Goal: Task Accomplishment & Management: Complete application form

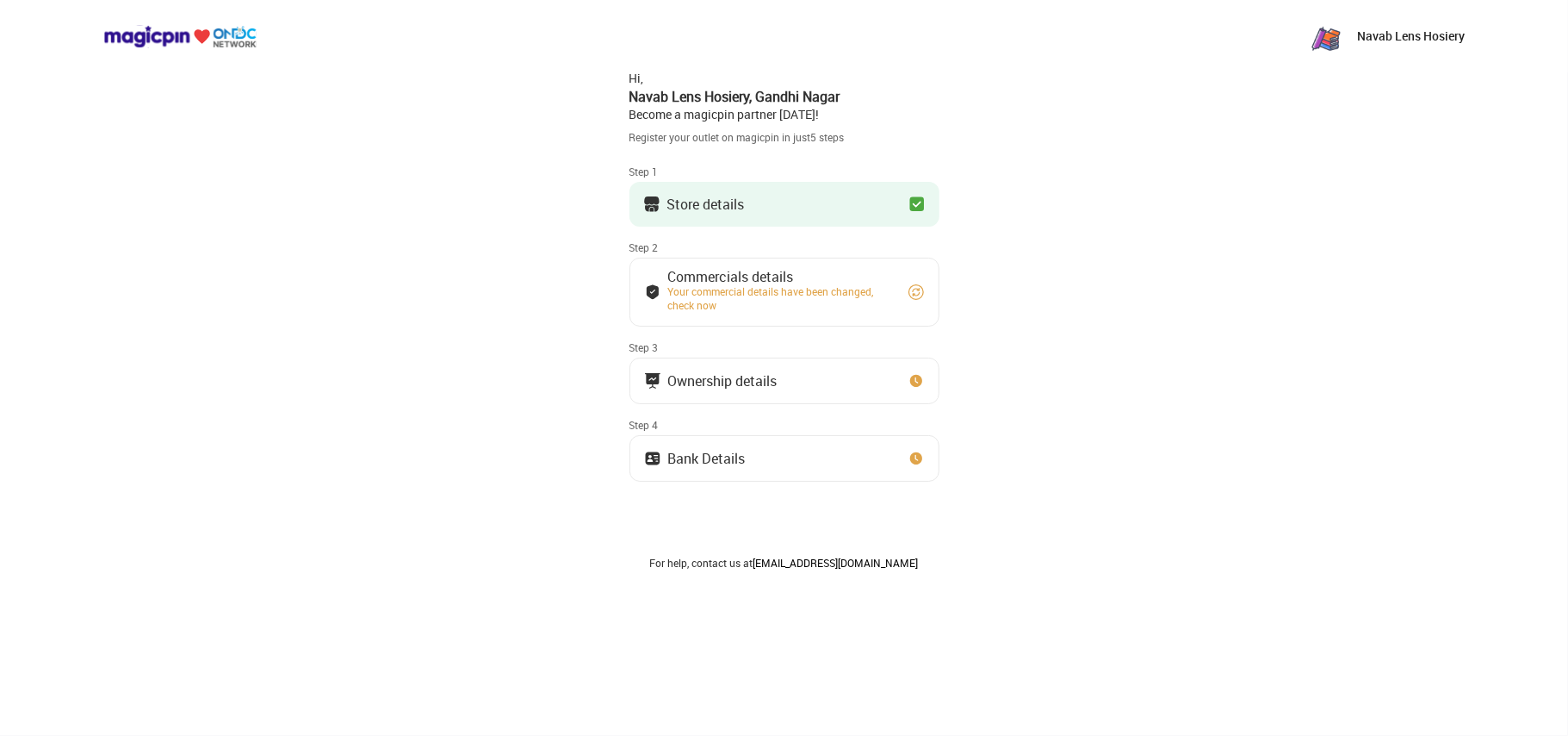
click at [913, 176] on div "Step 1" at bounding box center [784, 171] width 310 height 14
click at [910, 199] on img at bounding box center [917, 204] width 17 height 17
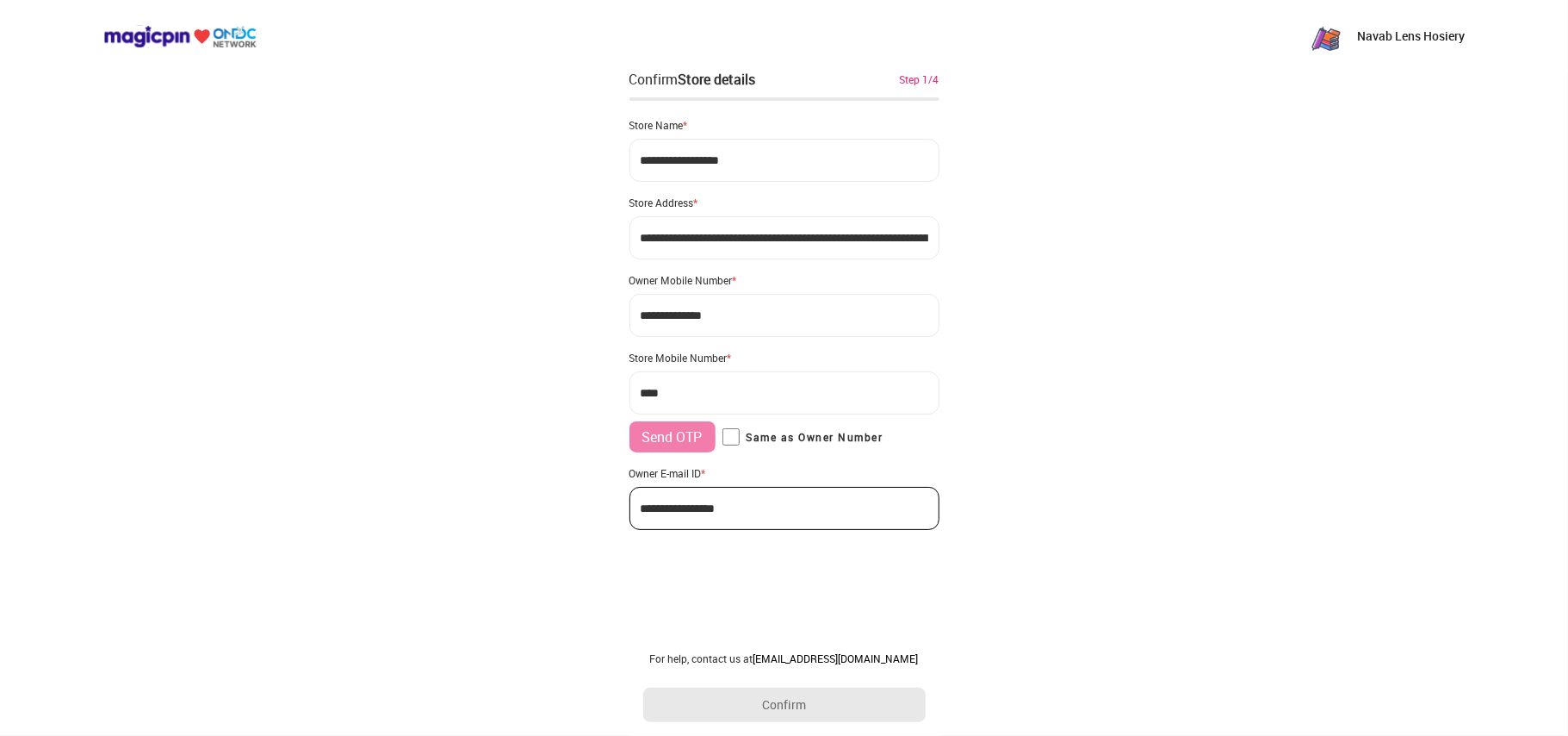
type input "**********"
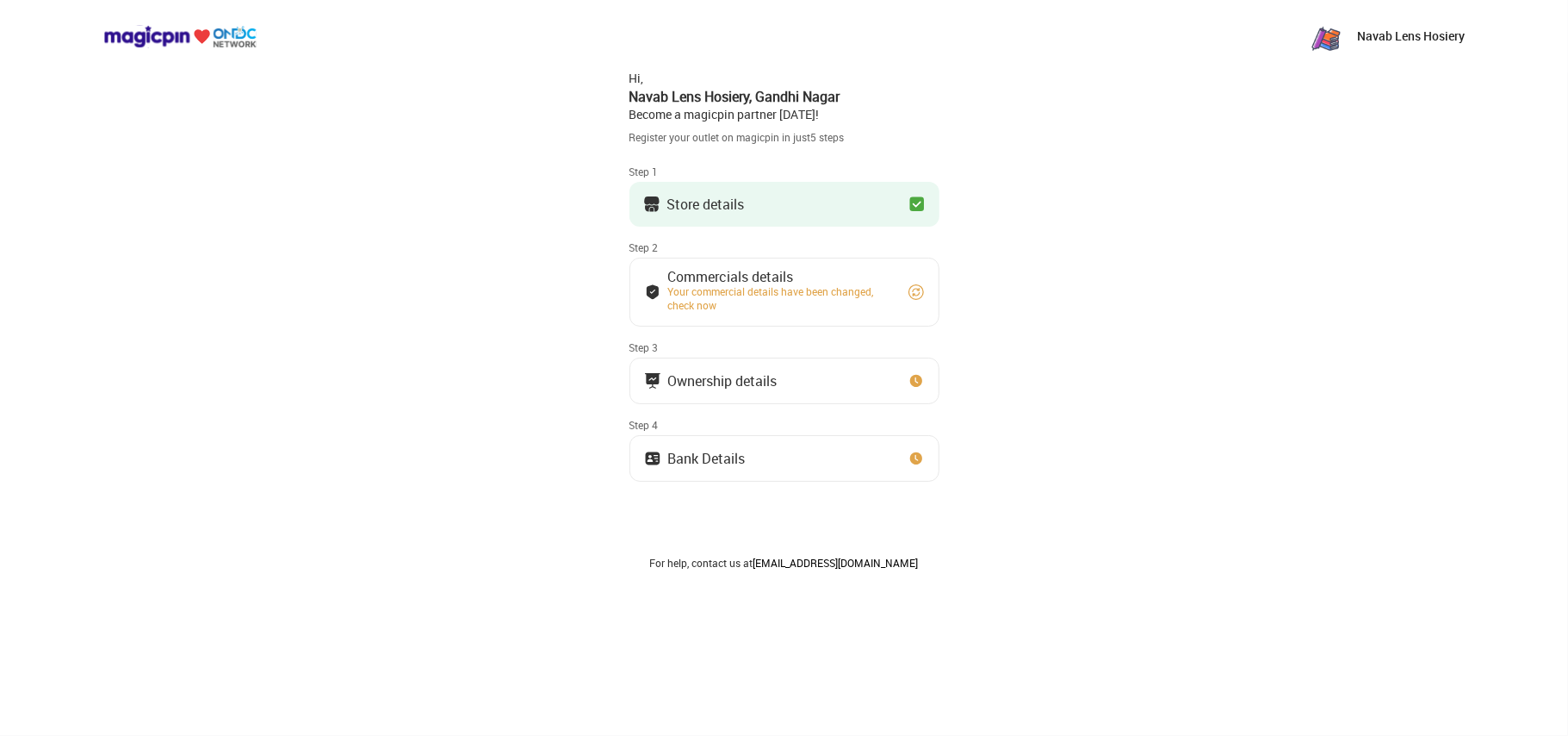
click at [1372, 42] on p "Navab Lens Hosiery" at bounding box center [1411, 36] width 108 height 17
click at [1326, 40] on img at bounding box center [1326, 36] width 34 height 34
click at [913, 290] on img at bounding box center [916, 292] width 17 height 17
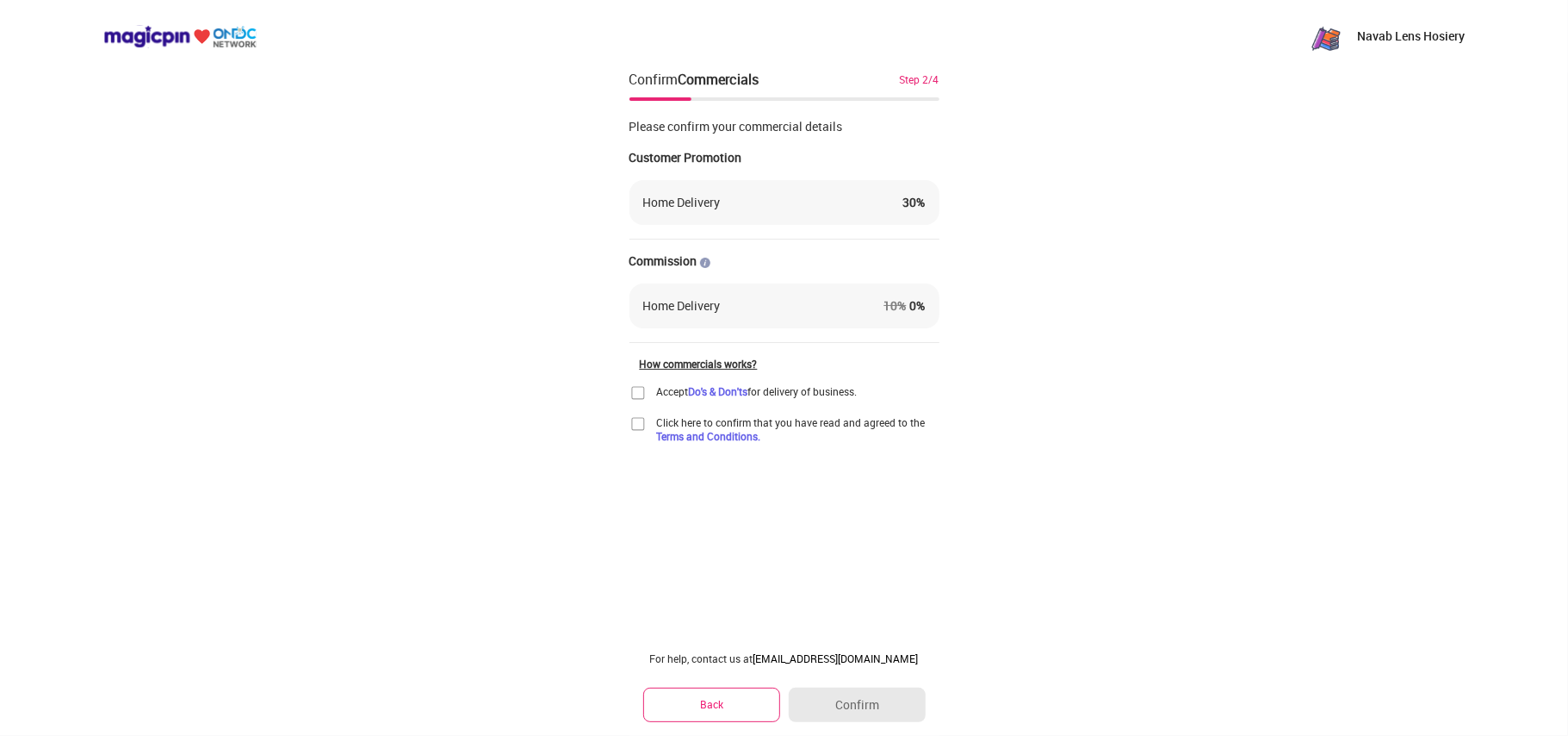
click at [726, 707] on button "Back" at bounding box center [712, 704] width 138 height 34
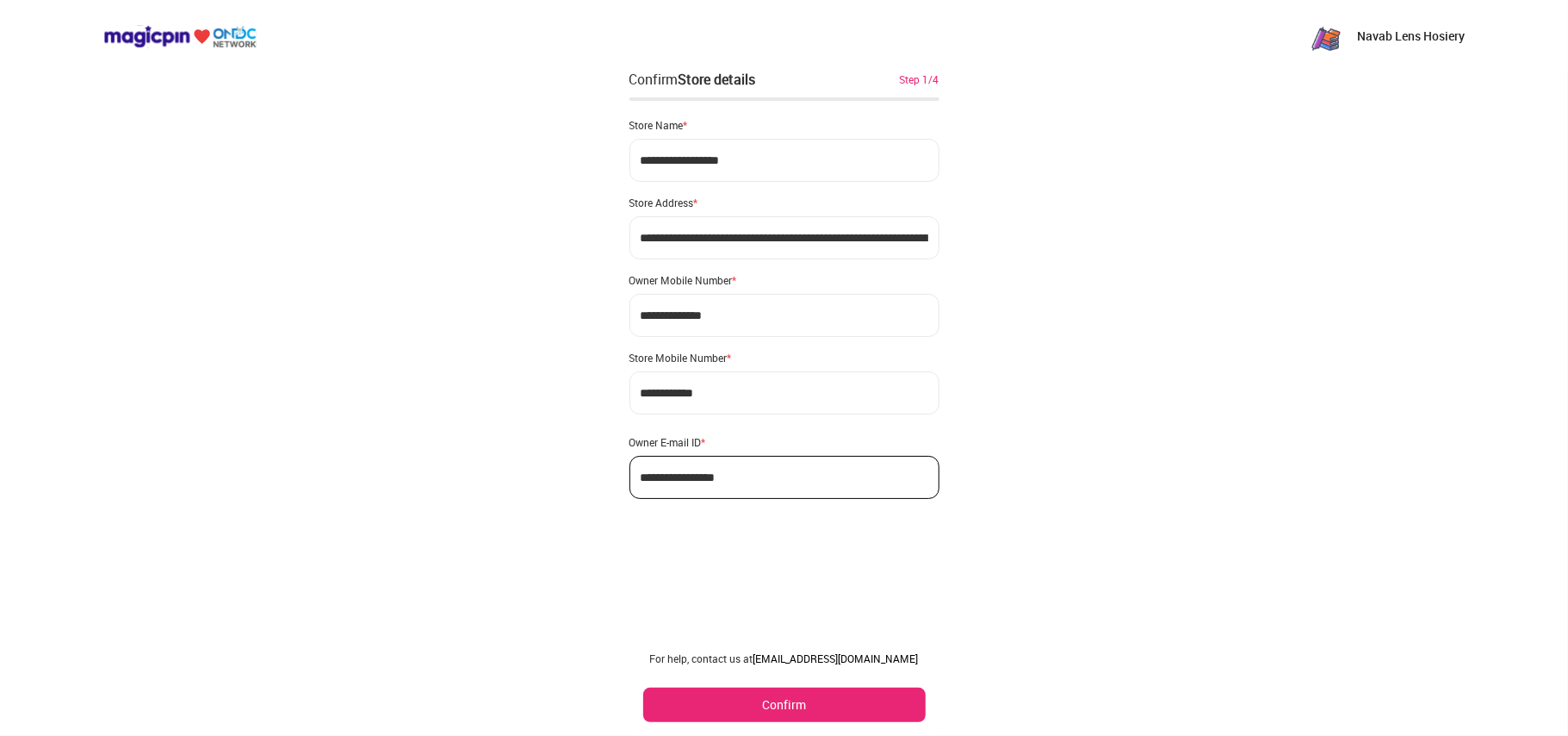
click at [766, 704] on button "Confirm" at bounding box center [784, 704] width 282 height 34
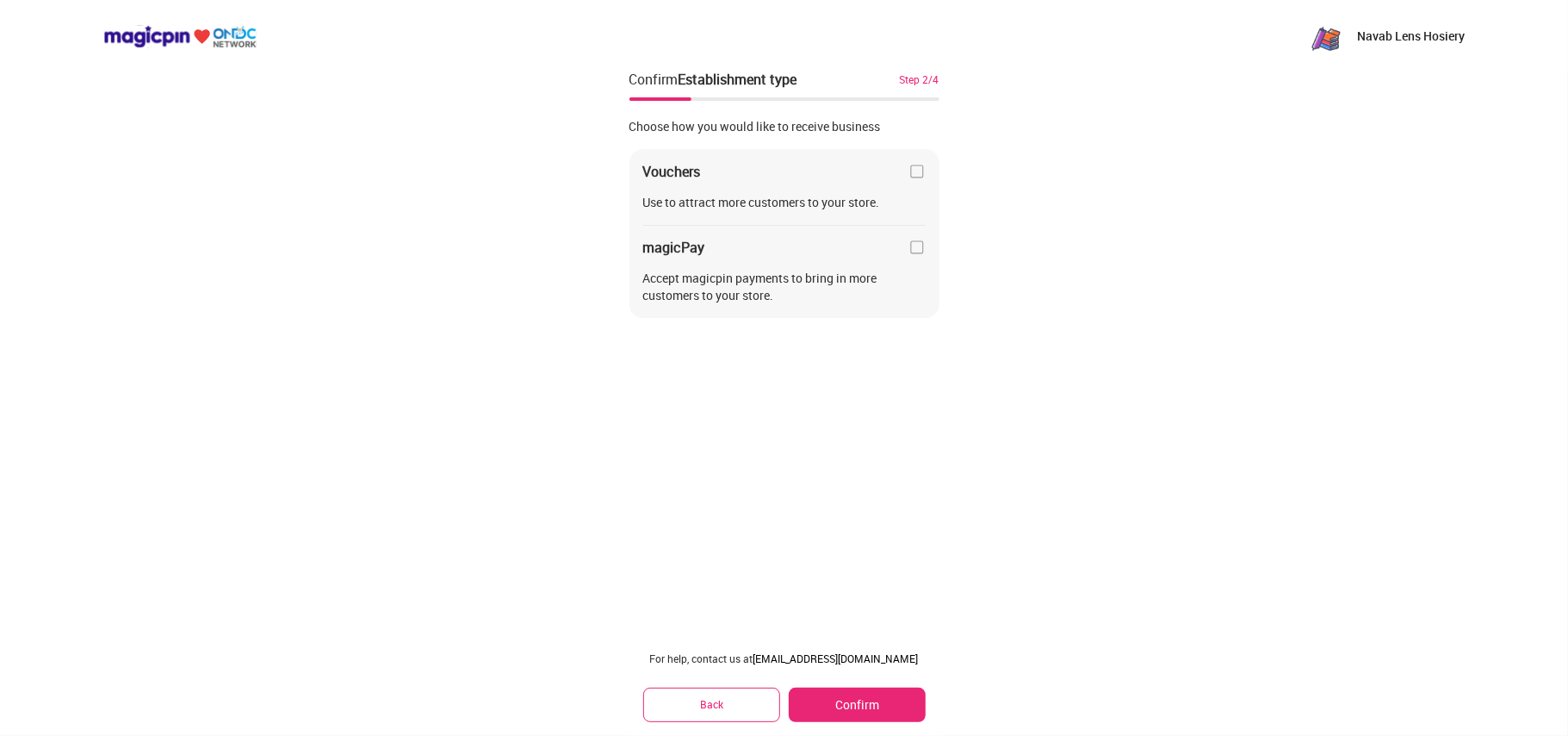
click at [854, 682] on div "For help, contact us at [EMAIL_ADDRESS][DOMAIN_NAME] Back Confirm" at bounding box center [784, 687] width 310 height 98
click at [854, 697] on button "Confirm" at bounding box center [857, 704] width 136 height 34
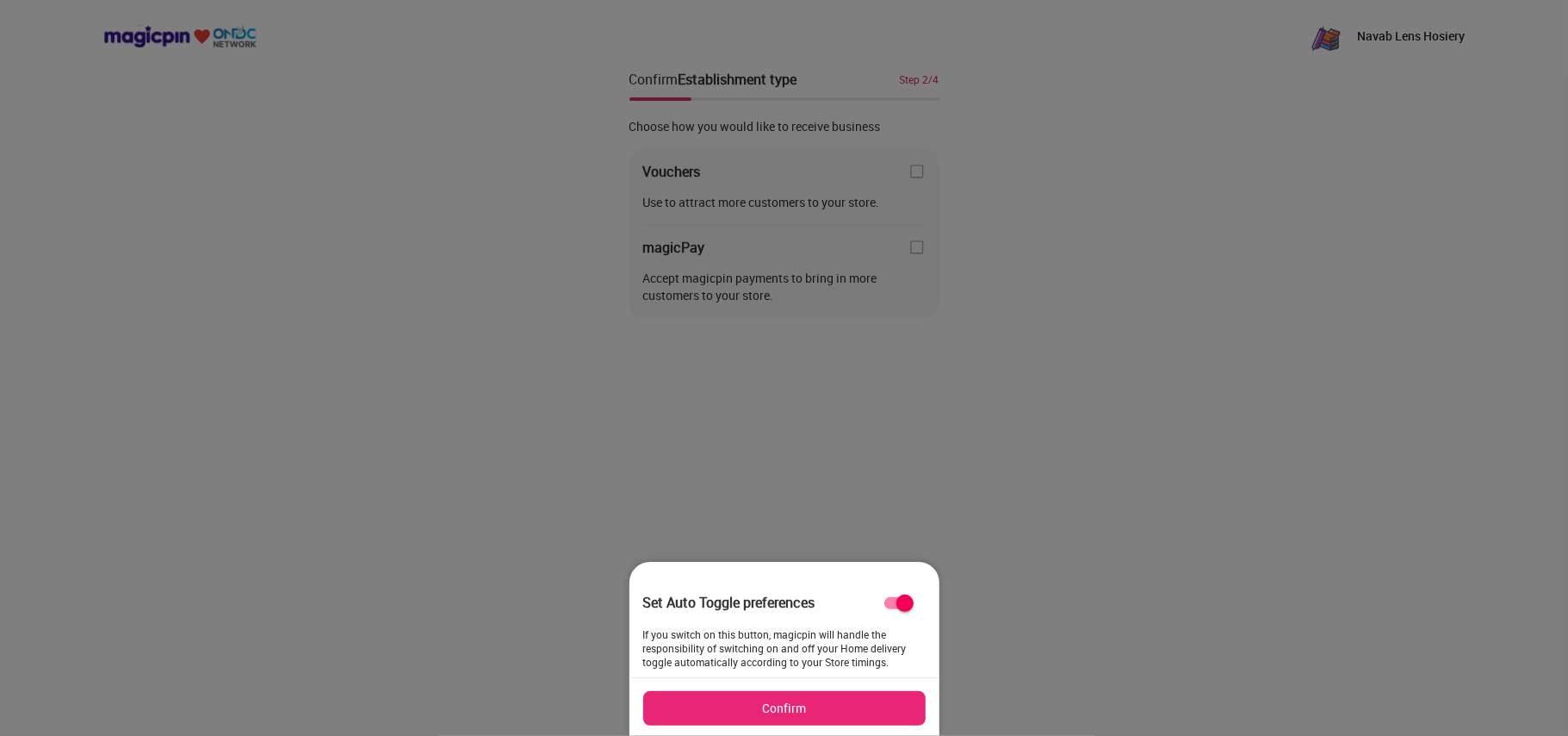
click at [831, 699] on button "Confirm" at bounding box center [784, 708] width 282 height 34
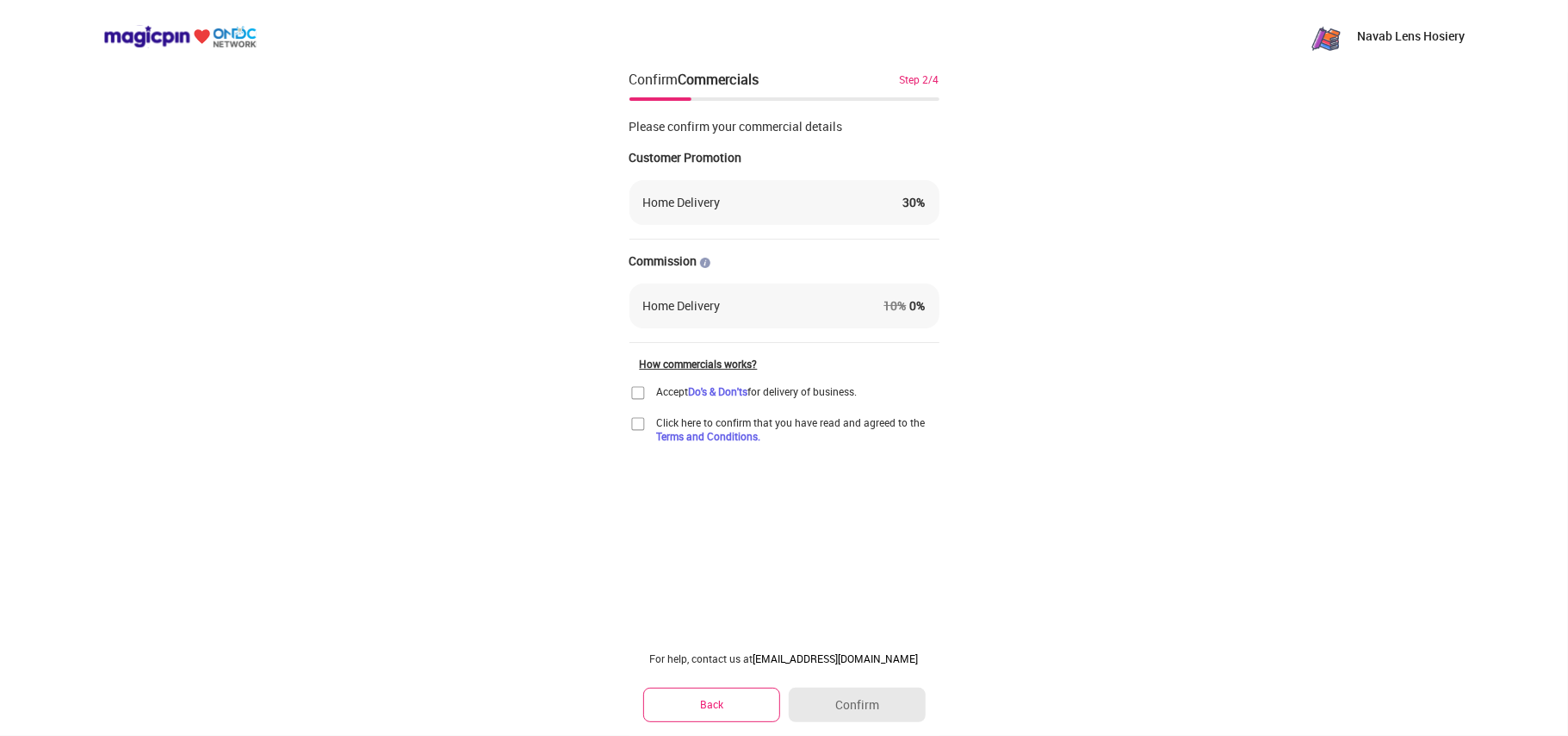
click at [630, 385] on img at bounding box center [638, 393] width 17 height 17
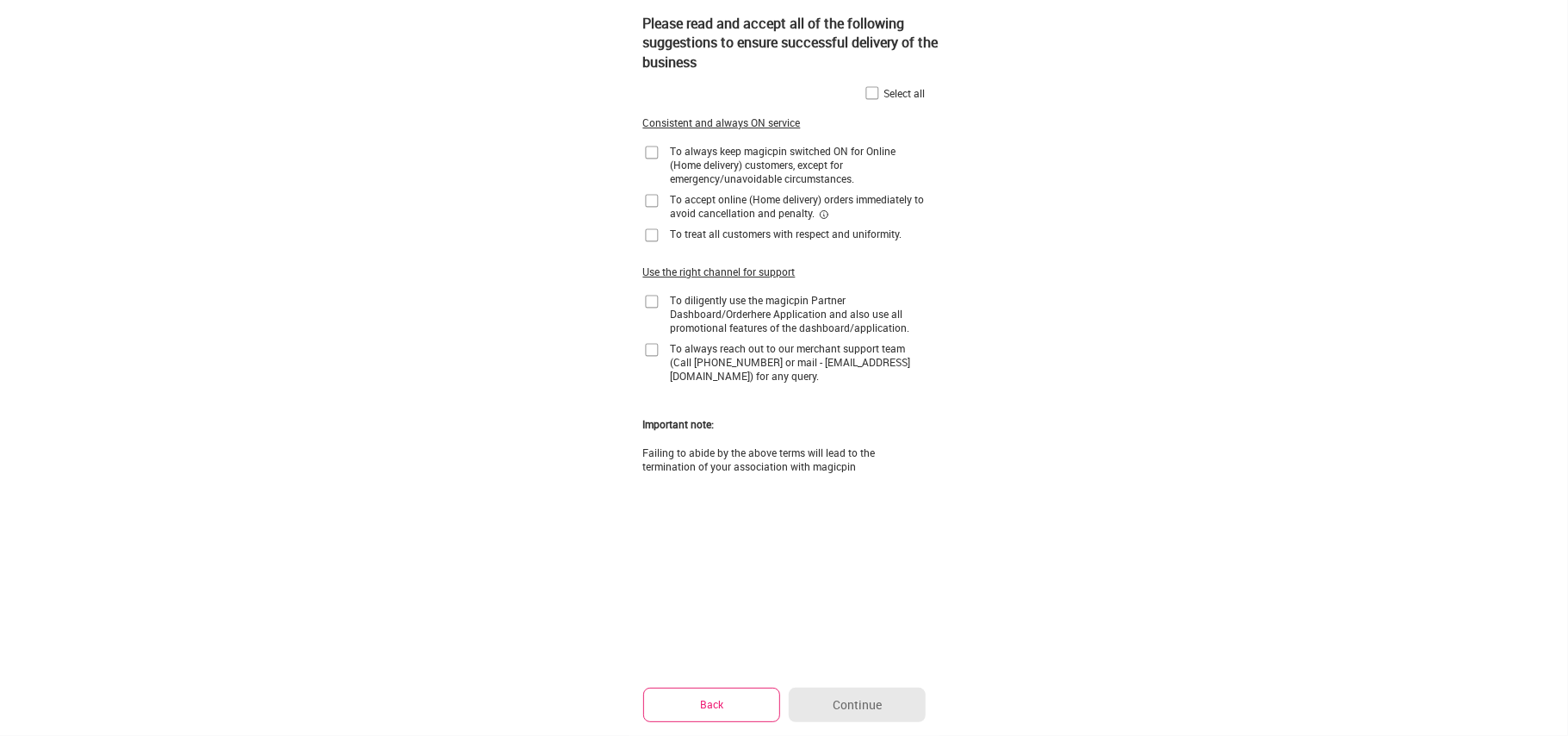
click at [630, 404] on div "Please read and accept all of the following suggestions to ensure successful de…" at bounding box center [784, 264] width 310 height 528
click at [870, 97] on img at bounding box center [872, 93] width 17 height 17
click at [820, 703] on button "Continue" at bounding box center [857, 704] width 136 height 34
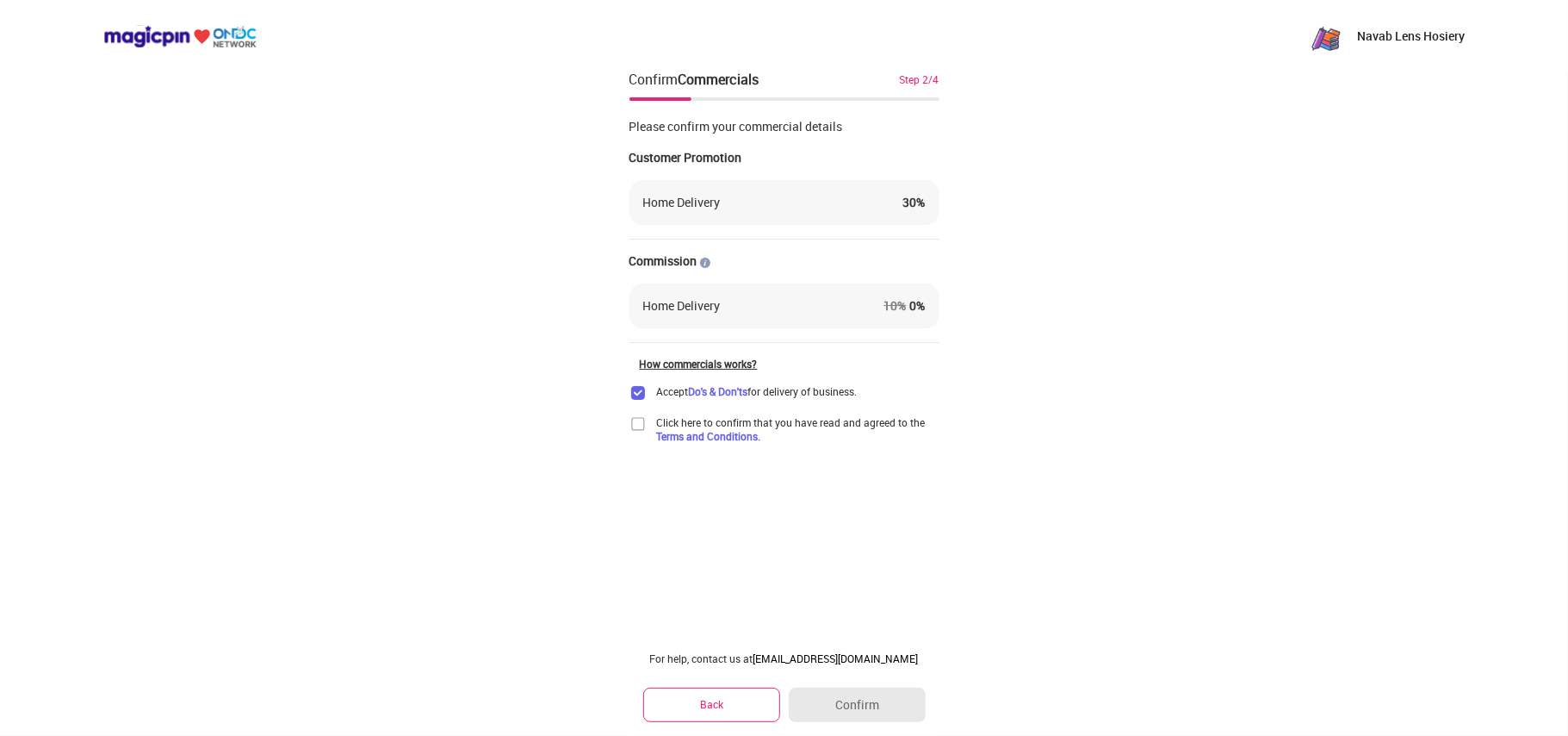
click at [639, 424] on img at bounding box center [638, 423] width 17 height 17
click at [844, 707] on button "Confirm" at bounding box center [857, 704] width 136 height 34
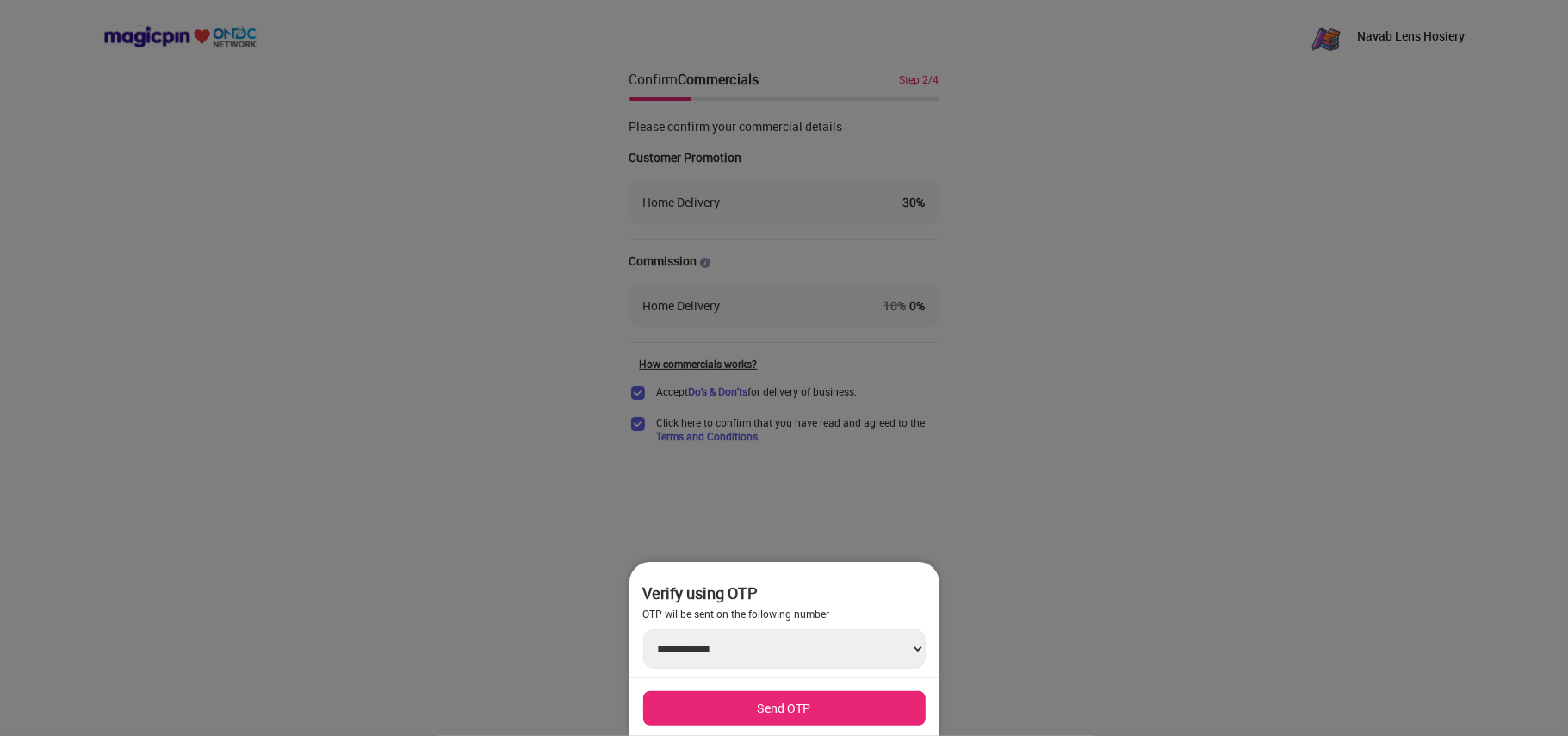
click at [977, 503] on div at bounding box center [784, 368] width 1568 height 736
